Goal: Ask a question: Seek information or help from site administrators or community

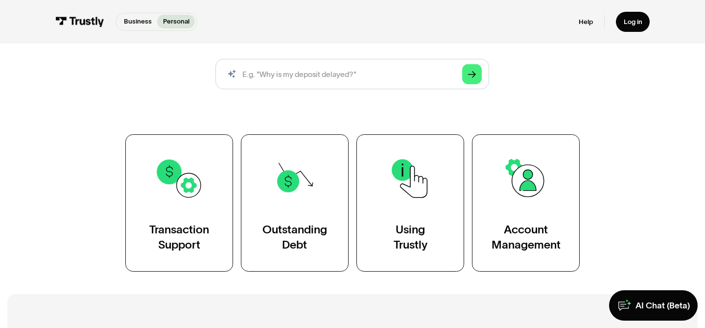
scroll to position [113, 0]
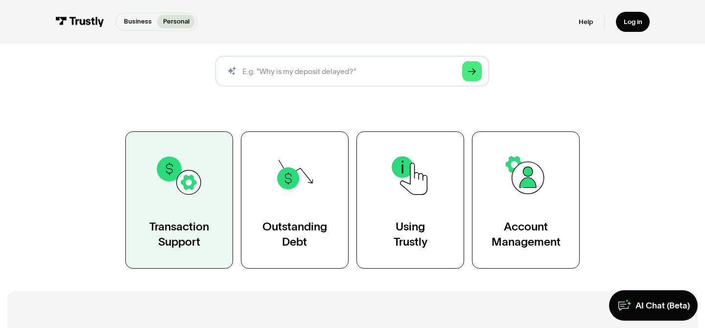
click at [190, 193] on img at bounding box center [179, 175] width 49 height 49
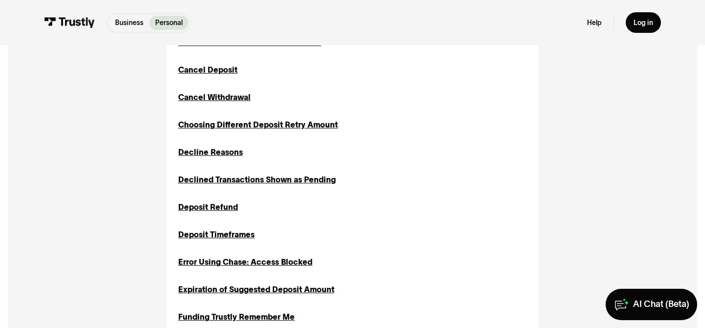
scroll to position [393, 0]
click at [207, 151] on div "Decline Reasons" at bounding box center [210, 152] width 65 height 12
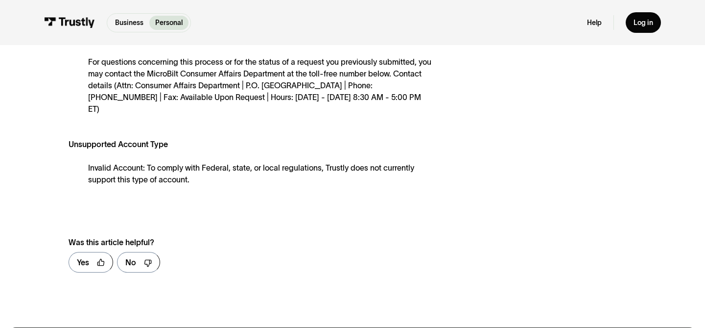
scroll to position [747, 0]
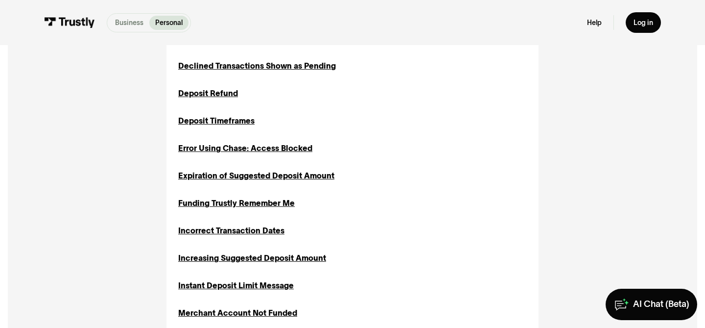
scroll to position [509, 0]
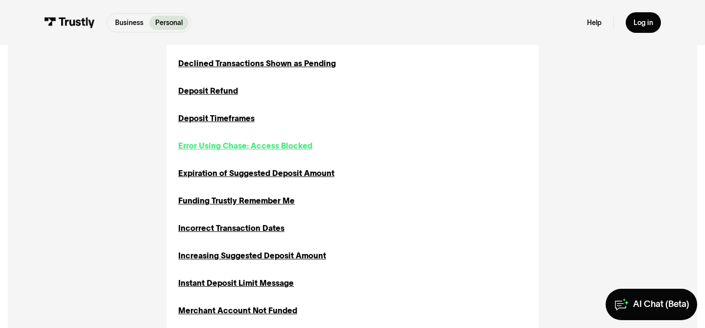
click at [221, 145] on div "Error Using Chase: Access Blocked" at bounding box center [245, 146] width 134 height 12
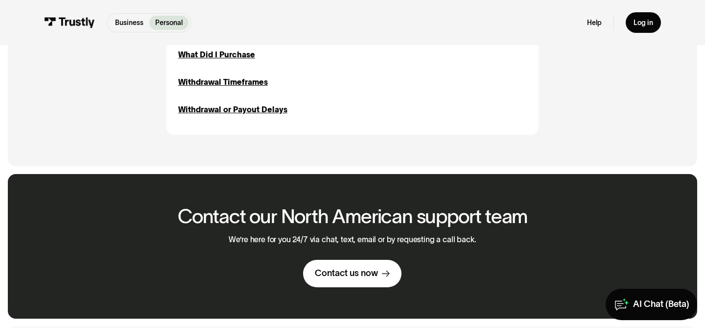
scroll to position [1265, 0]
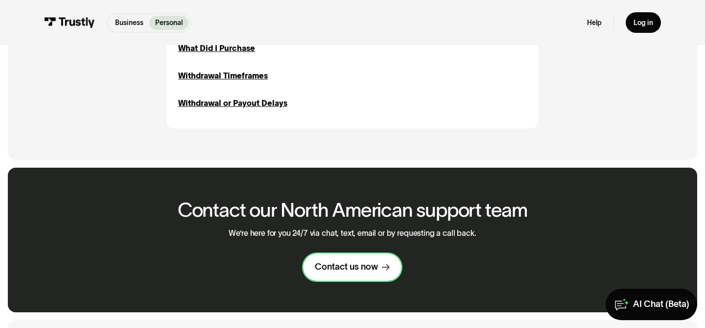
click at [362, 267] on div "Contact us now" at bounding box center [346, 266] width 63 height 11
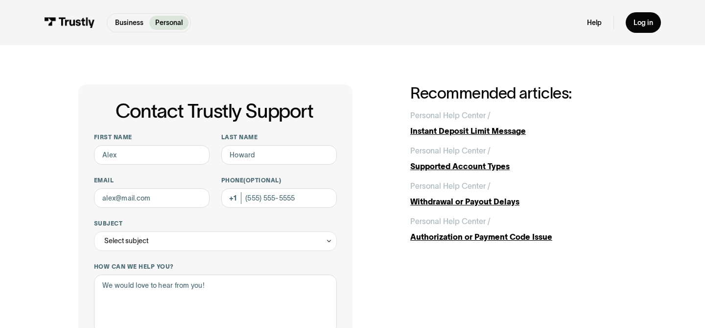
click at [117, 166] on div "First name Last name Email Phone (Optional) Subject Select subject Trustly Repo…" at bounding box center [215, 307] width 243 height 349
click at [114, 154] on input "First name" at bounding box center [152, 155] width 116 height 20
type input "DAREN"
type input "HULMES"
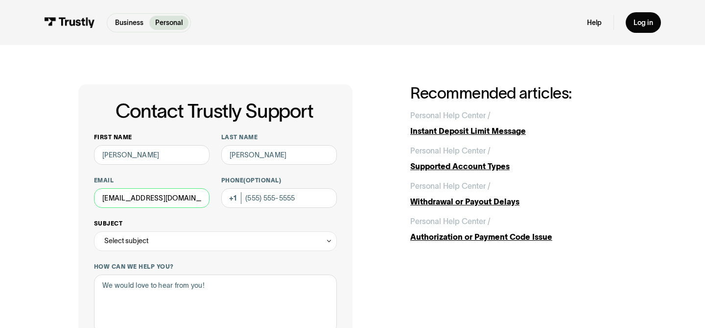
type input "HULMESD@COMCAST.NET"
click at [144, 241] on div "Select subject" at bounding box center [126, 241] width 44 height 12
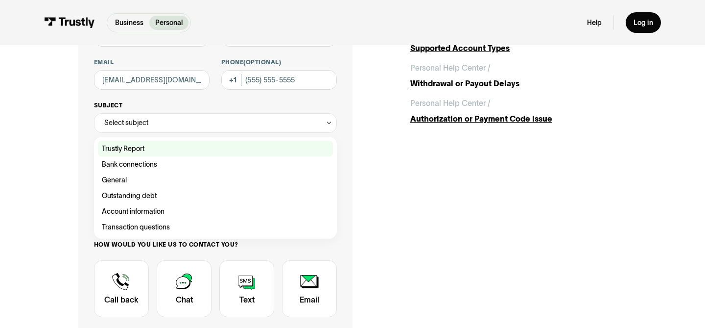
scroll to position [119, 0]
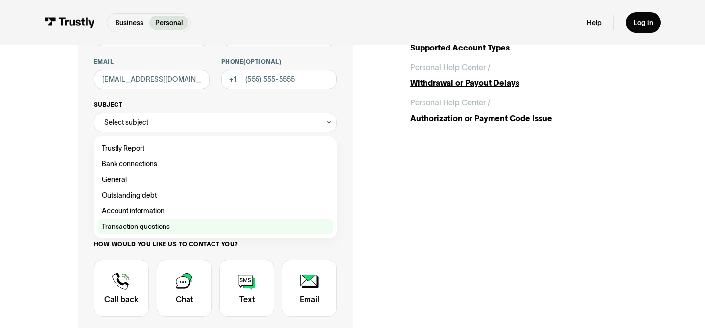
click at [158, 227] on div "Contact Trustly Support" at bounding box center [215, 226] width 235 height 16
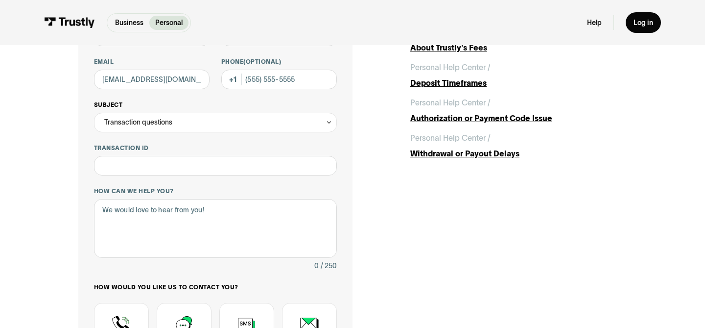
click at [202, 120] on div "Transaction questions" at bounding box center [215, 123] width 243 height 20
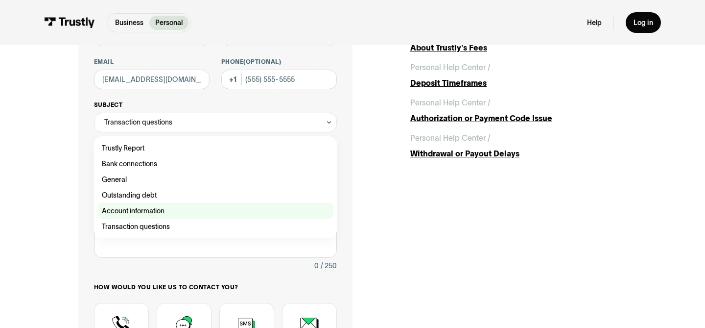
click at [130, 210] on div "Contact Trustly Support" at bounding box center [215, 211] width 235 height 16
type input "**********"
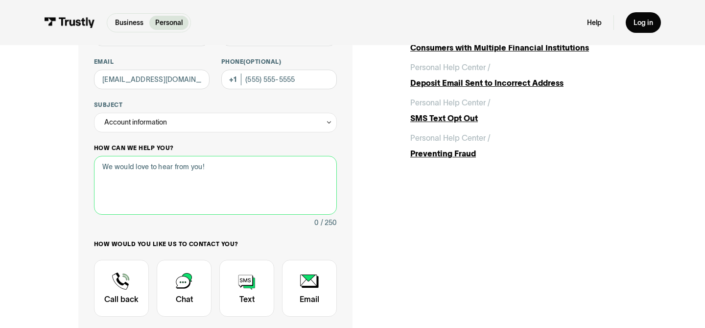
click at [108, 166] on textarea "How can we help you?" at bounding box center [215, 185] width 243 height 59
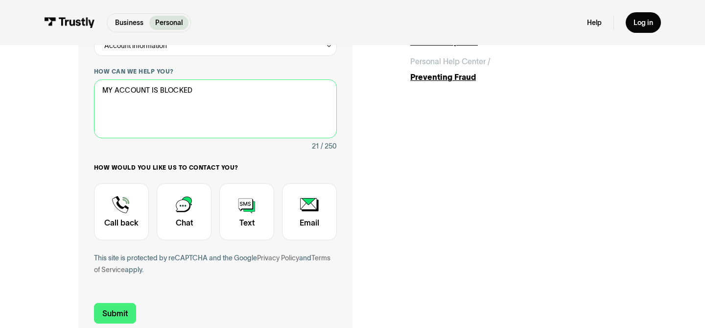
scroll to position [200, 0]
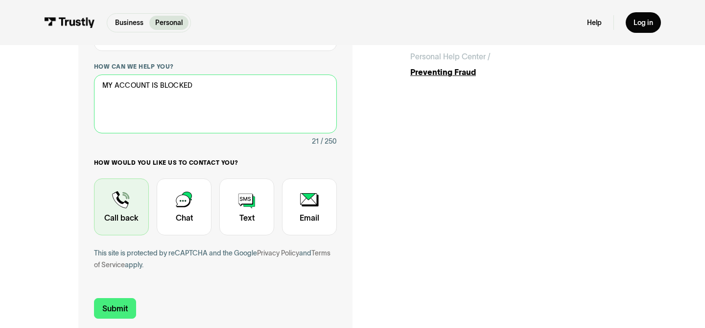
type textarea "MY ACCOUNT IS BLOCKED"
click at [121, 206] on div "Contact Trustly Support" at bounding box center [121, 206] width 55 height 57
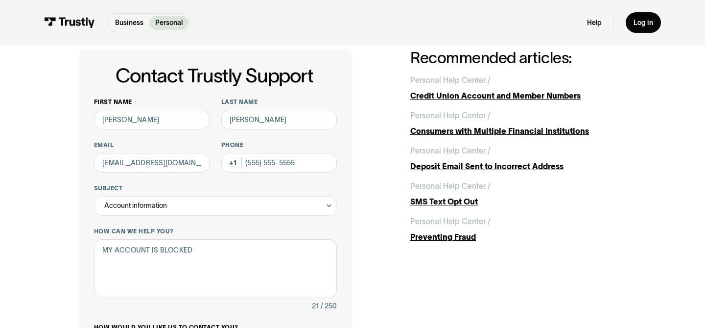
scroll to position [36, 0]
click at [254, 159] on input "Phone (Optional)" at bounding box center [279, 162] width 116 height 20
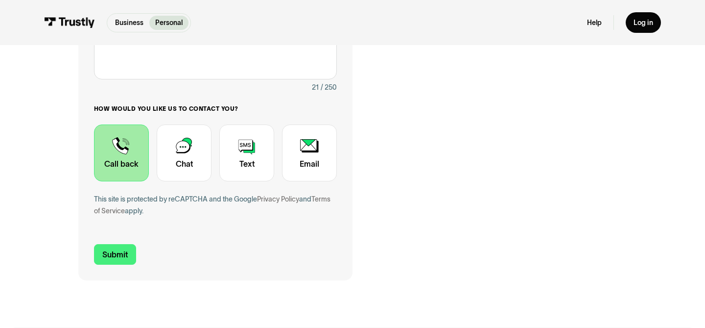
scroll to position [256, 0]
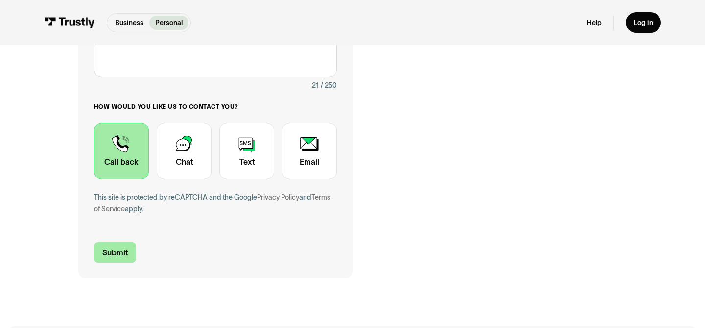
click at [113, 251] on input "Submit" at bounding box center [115, 252] width 42 height 21
type input "+18564913661"
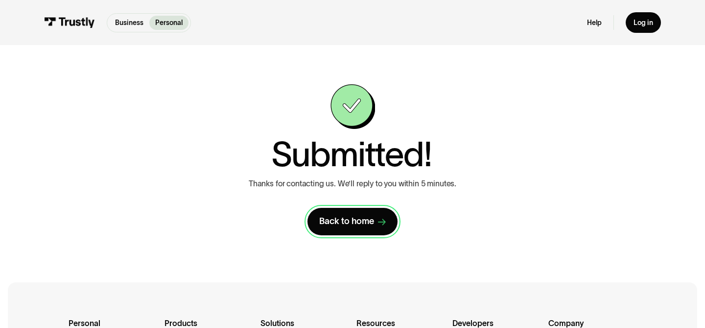
click at [349, 220] on div "Back to home" at bounding box center [346, 221] width 55 height 11
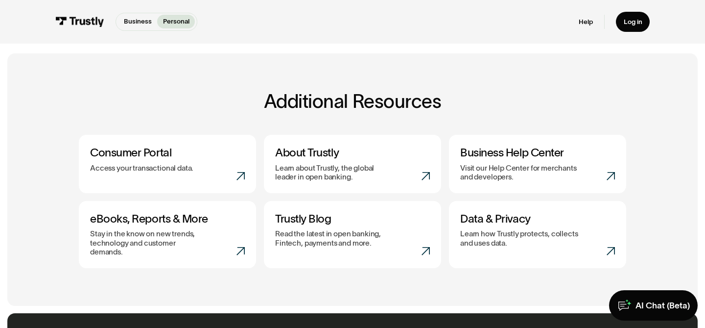
scroll to position [355, 0]
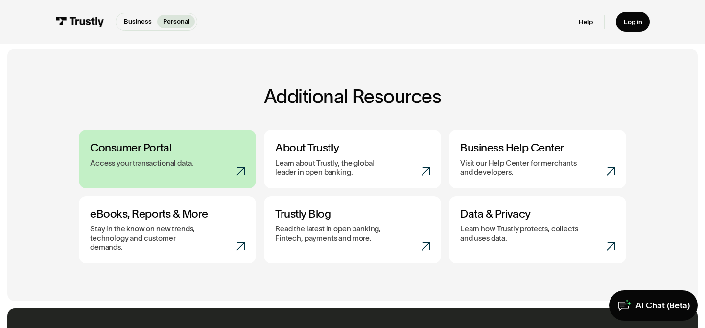
click at [175, 168] on link "Consumer Portal Access your transactional data." at bounding box center [167, 159] width 177 height 58
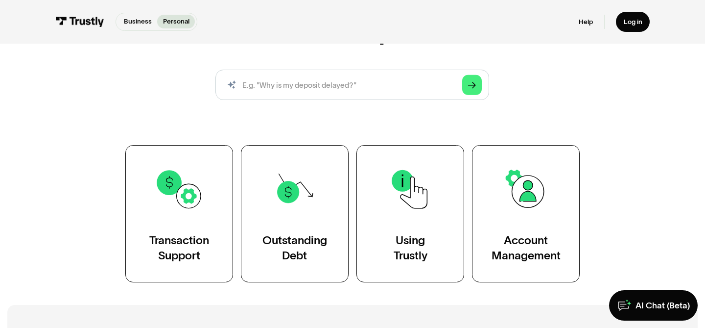
scroll to position [181, 0]
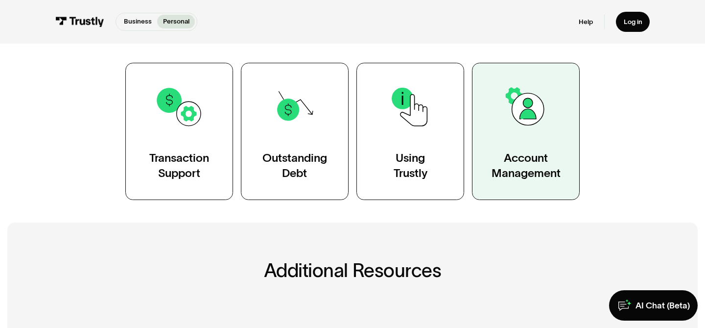
click at [544, 130] on img at bounding box center [526, 106] width 49 height 49
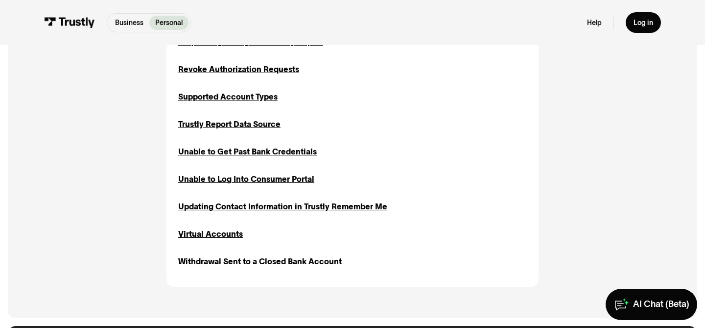
scroll to position [843, 0]
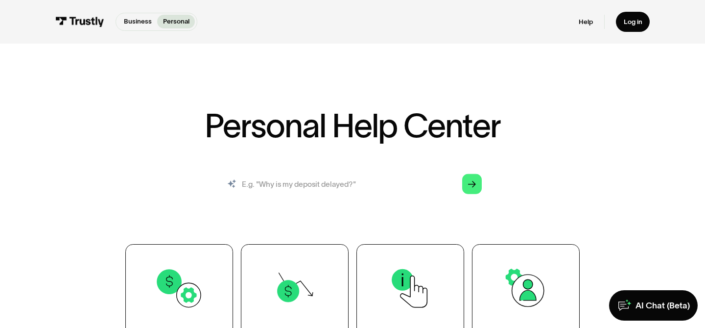
click at [264, 182] on input "search" at bounding box center [353, 183] width 274 height 30
type input "unblock my account"
click at [468, 186] on link "Arrow Right" at bounding box center [472, 184] width 20 height 20
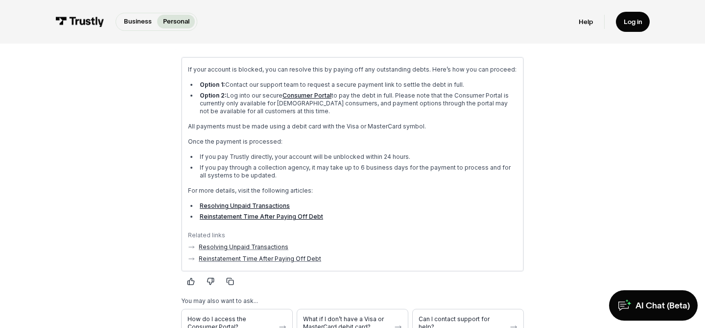
scroll to position [158, 0]
click at [252, 244] on link "Resolving Unpaid Transactions" at bounding box center [243, 246] width 90 height 8
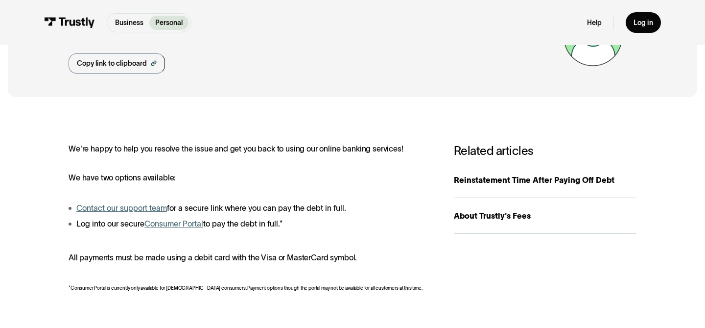
scroll to position [82, 0]
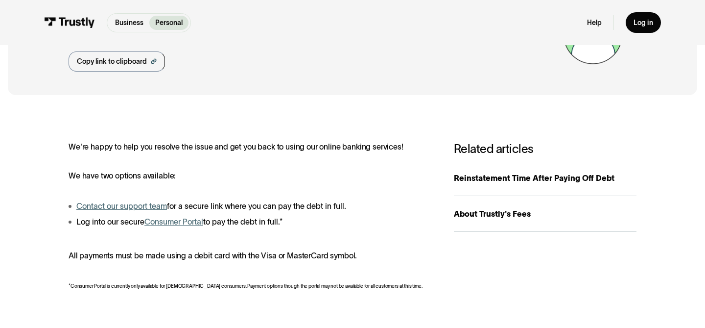
click at [125, 206] on link "Contact our support team" at bounding box center [121, 205] width 91 height 9
click at [483, 178] on div "Reinstatement Time After Paying Off Debt" at bounding box center [545, 178] width 183 height 12
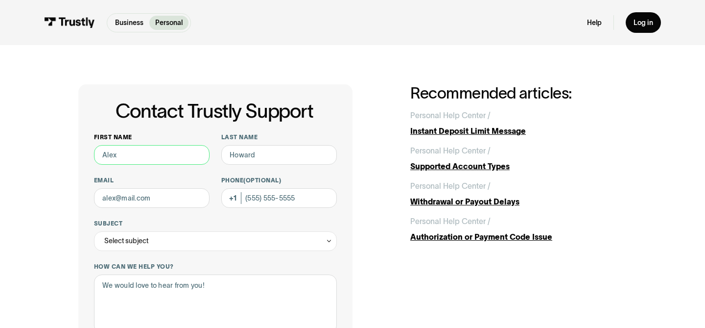
click at [121, 157] on input "First name" at bounding box center [152, 155] width 116 height 20
type input "[PERSON_NAME]"
click at [236, 154] on input "Last name" at bounding box center [279, 155] width 116 height 20
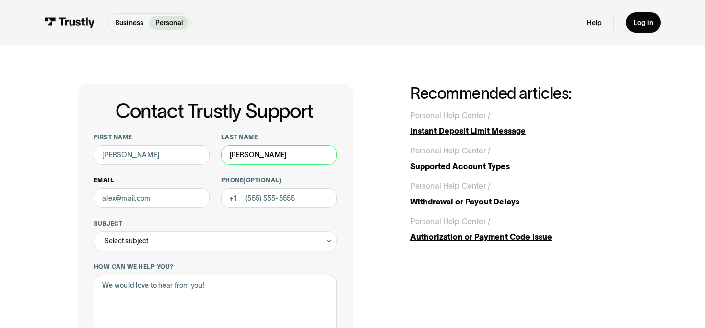
type input "hulmes"
click at [157, 202] on input "Email" at bounding box center [152, 198] width 116 height 20
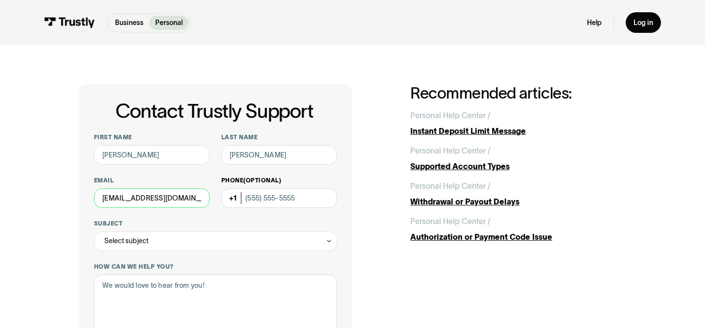
type input "darenhulmes@gmail.com"
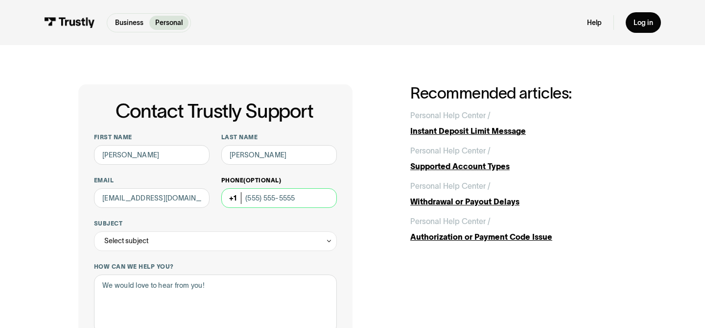
click at [296, 197] on input "Phone (Optional)" at bounding box center [279, 198] width 116 height 20
click at [326, 242] on icon "Contact Trustly Support" at bounding box center [329, 241] width 7 height 8
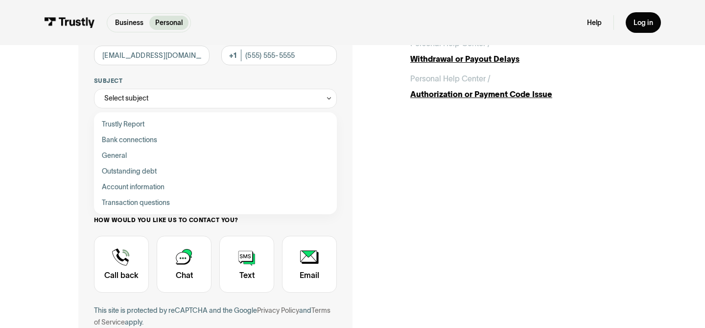
scroll to position [144, 0]
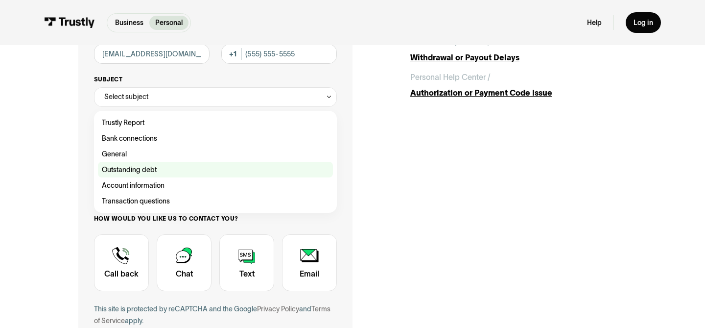
click at [144, 170] on div "Contact Trustly Support" at bounding box center [215, 170] width 235 height 16
type input "**********"
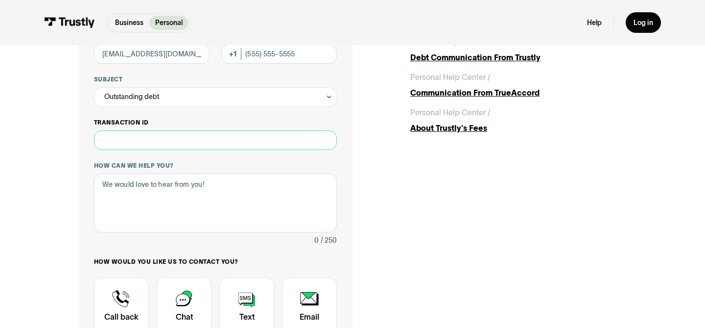
click at [113, 145] on input "Transaction ID" at bounding box center [215, 140] width 243 height 20
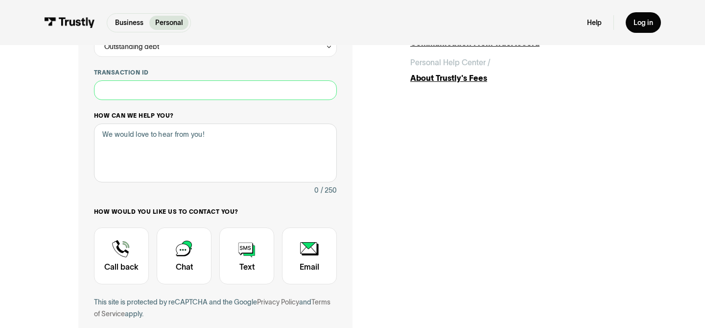
scroll to position [195, 0]
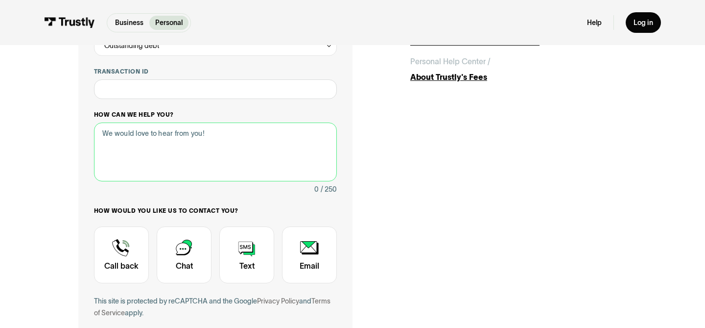
click at [207, 135] on textarea "How can we help you?" at bounding box center [215, 151] width 243 height 59
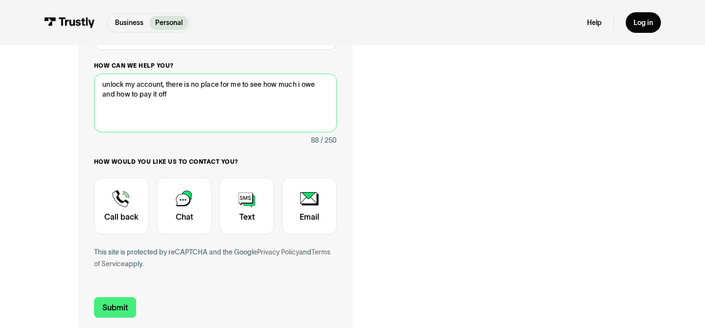
scroll to position [243, 0]
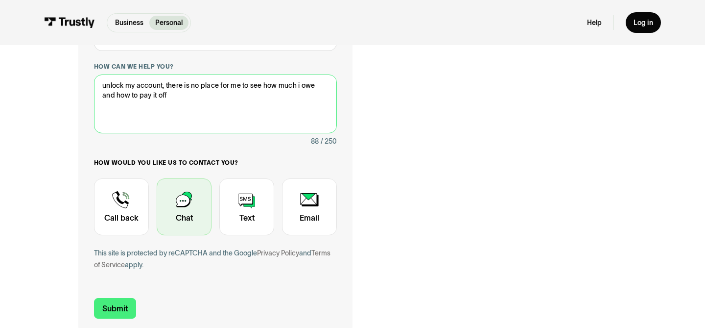
type textarea "unlock my account, there is no place for me to see how much i owe and how to pa…"
click at [180, 200] on div "Contact Trustly Support" at bounding box center [184, 206] width 55 height 57
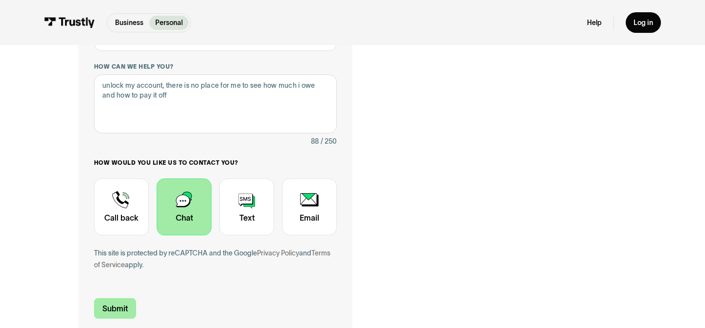
click at [120, 301] on input "Submit" at bounding box center [115, 308] width 42 height 21
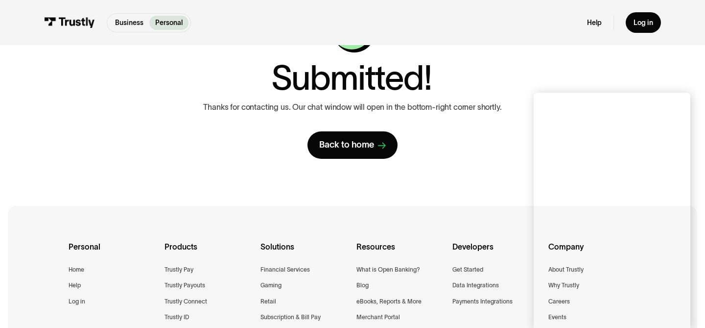
scroll to position [77, 0]
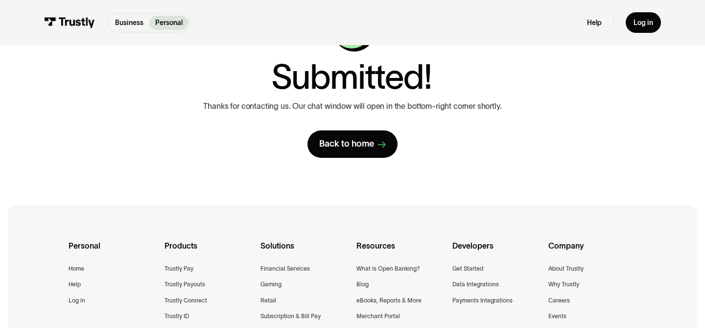
click at [676, 104] on div "**********" at bounding box center [353, 82] width 666 height 229
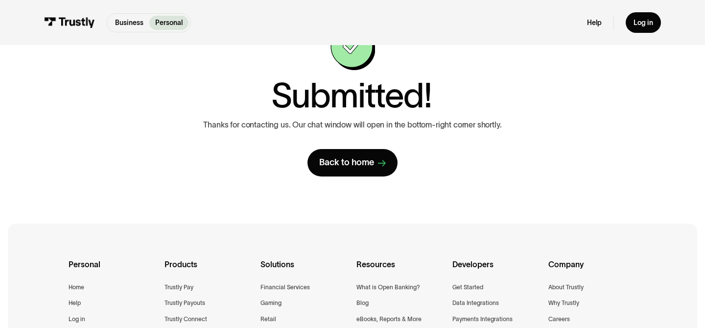
scroll to position [60, 0]
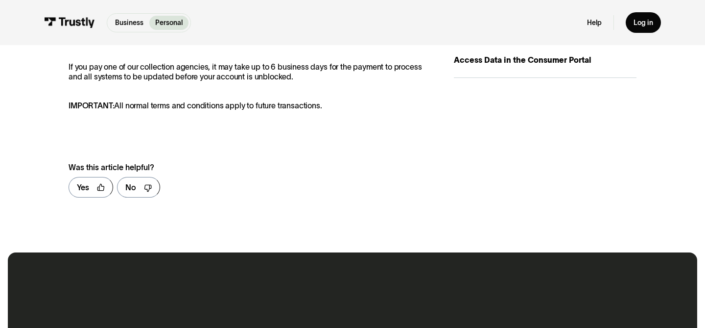
scroll to position [230, 0]
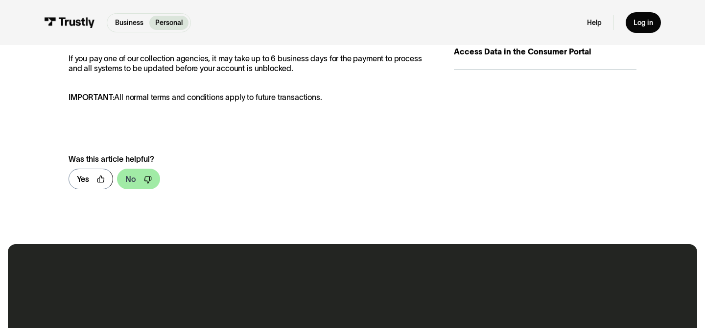
click at [150, 184] on icon at bounding box center [148, 180] width 8 height 8
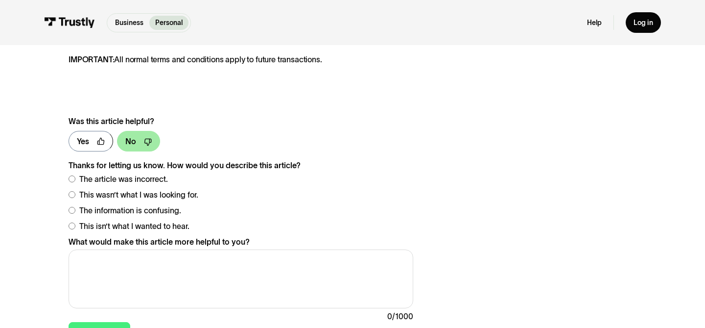
scroll to position [272, 0]
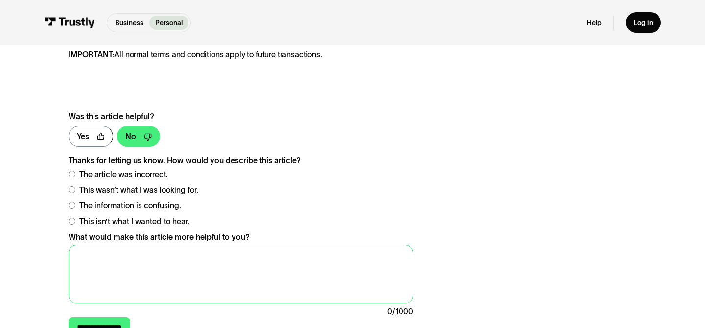
click at [88, 284] on textarea "What would make this article more helpful to you?" at bounding box center [241, 273] width 345 height 59
type textarea "h"
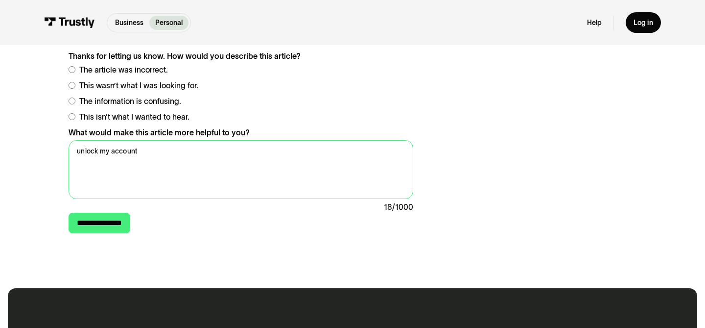
scroll to position [378, 0]
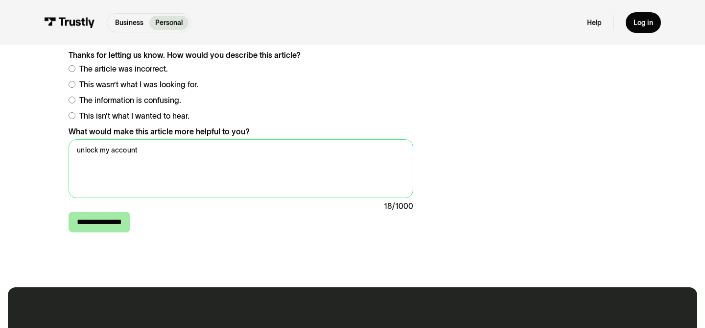
type textarea "unlock my account"
click at [105, 232] on input "**********" at bounding box center [100, 222] width 62 height 21
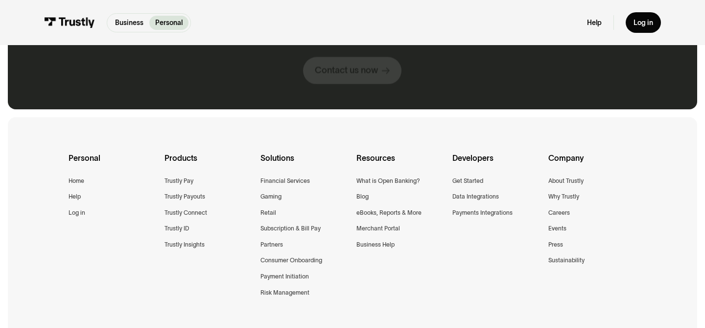
scroll to position [573, 0]
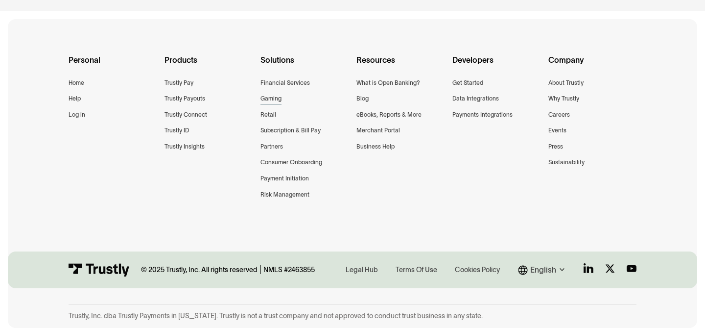
click at [269, 95] on div "Gaming" at bounding box center [271, 99] width 21 height 10
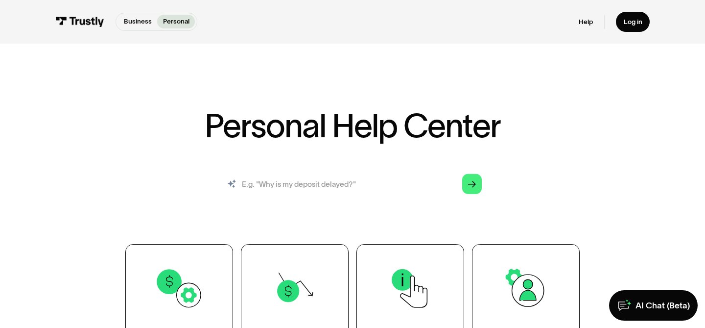
click at [345, 185] on input "search" at bounding box center [353, 183] width 274 height 30
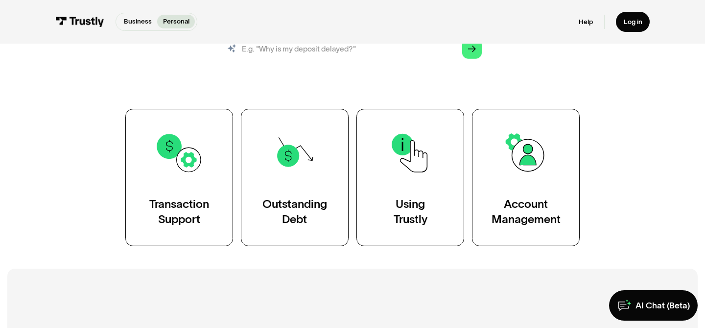
scroll to position [138, 0]
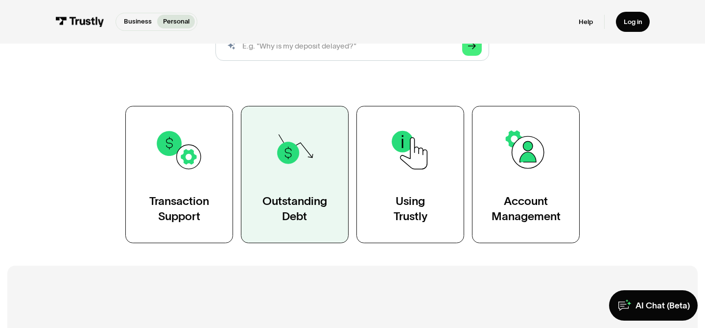
click at [286, 159] on img at bounding box center [294, 149] width 49 height 49
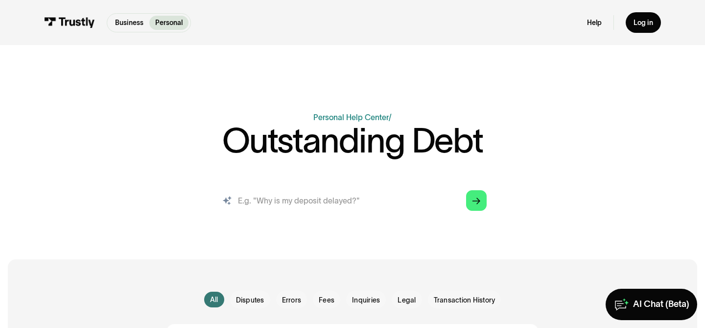
click at [311, 207] on input "search" at bounding box center [353, 200] width 284 height 31
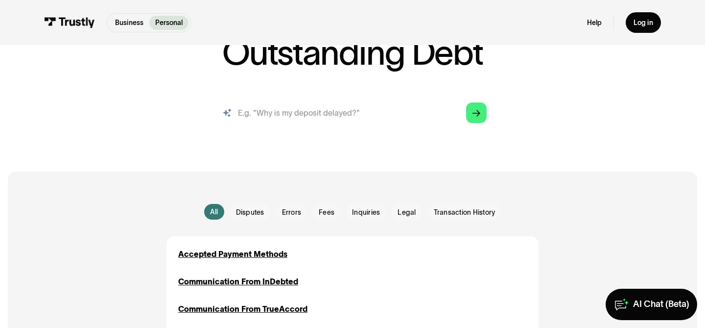
scroll to position [85, 0]
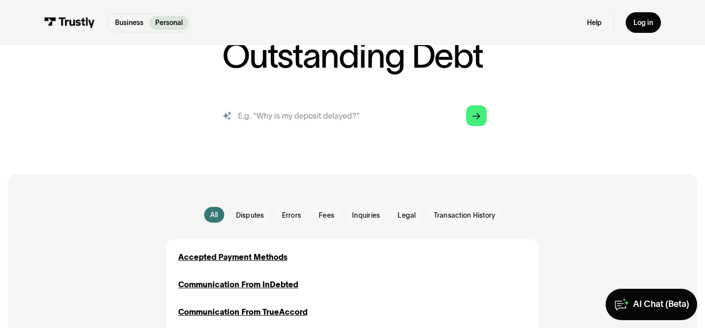
click at [360, 114] on input "search" at bounding box center [353, 115] width 284 height 31
type input "unlock my account"
click at [473, 115] on icon "Arrow Right" at bounding box center [477, 116] width 8 height 8
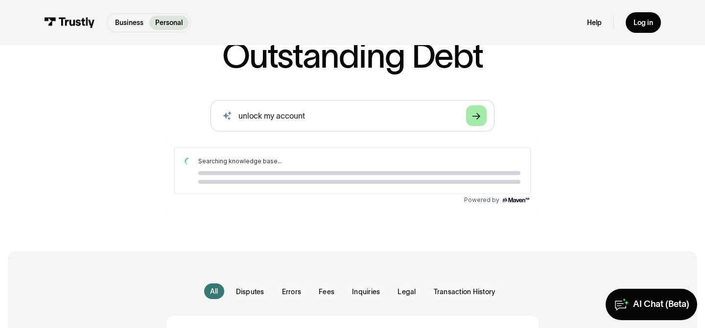
scroll to position [0, 0]
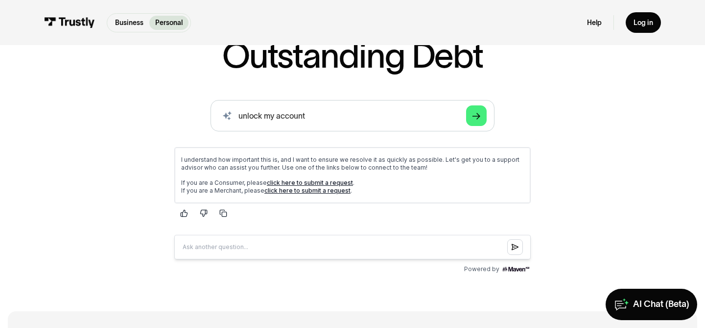
click at [311, 183] on link "click here to submit a request" at bounding box center [310, 182] width 86 height 7
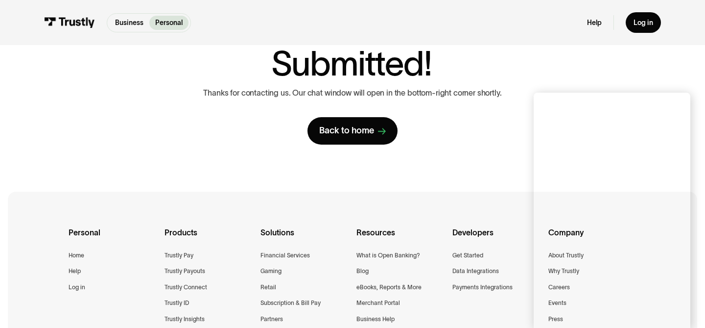
scroll to position [93, 0]
